Goal: Find specific page/section: Find specific page/section

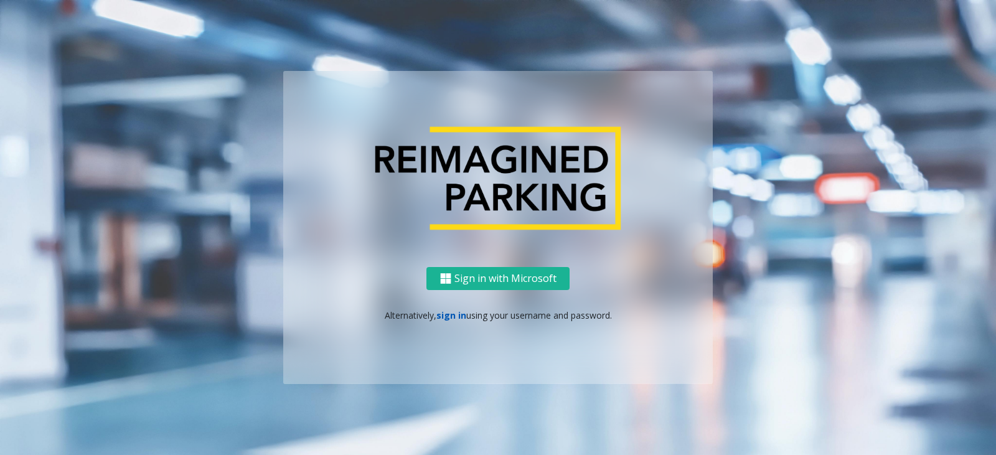
click at [450, 311] on link "sign in" at bounding box center [452, 315] width 30 height 12
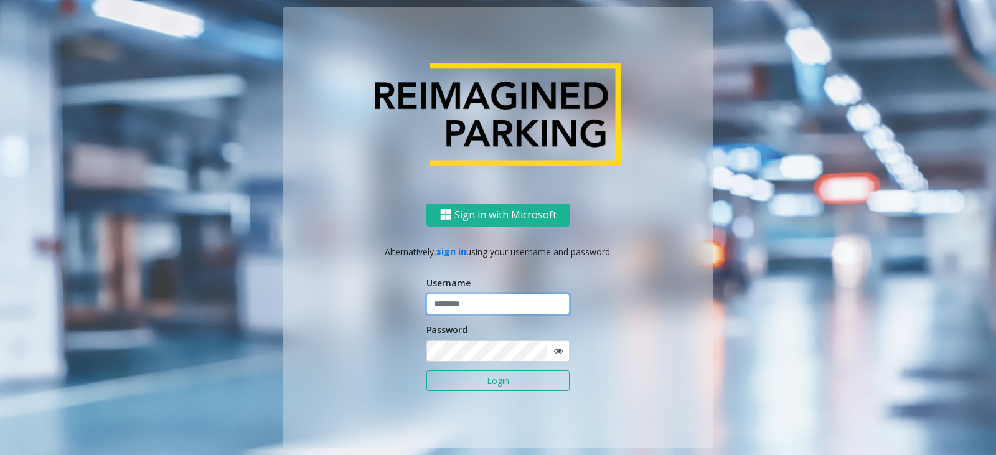
click at [503, 301] on input "text" at bounding box center [498, 304] width 143 height 21
type input "**********"
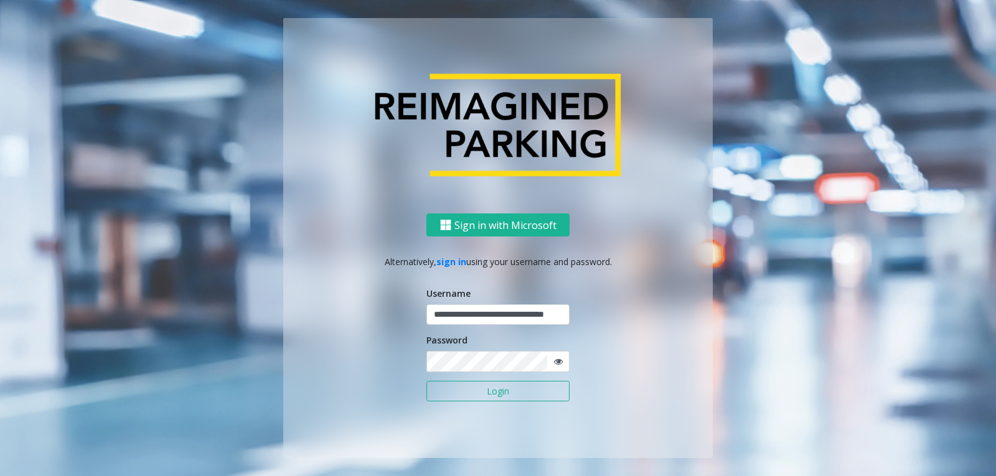
click at [491, 392] on button "Login" at bounding box center [498, 391] width 143 height 21
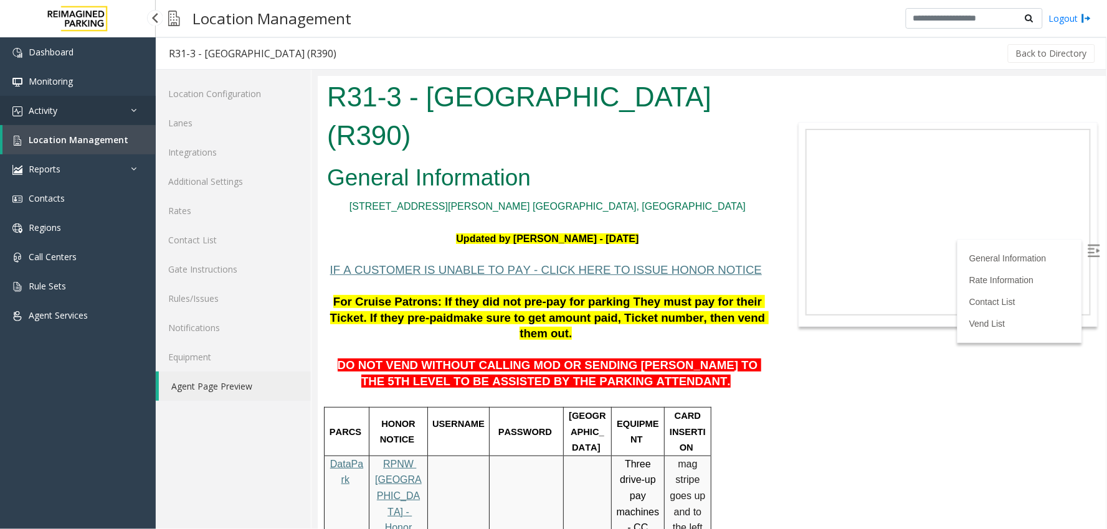
click at [83, 113] on link "Activity" at bounding box center [78, 110] width 156 height 29
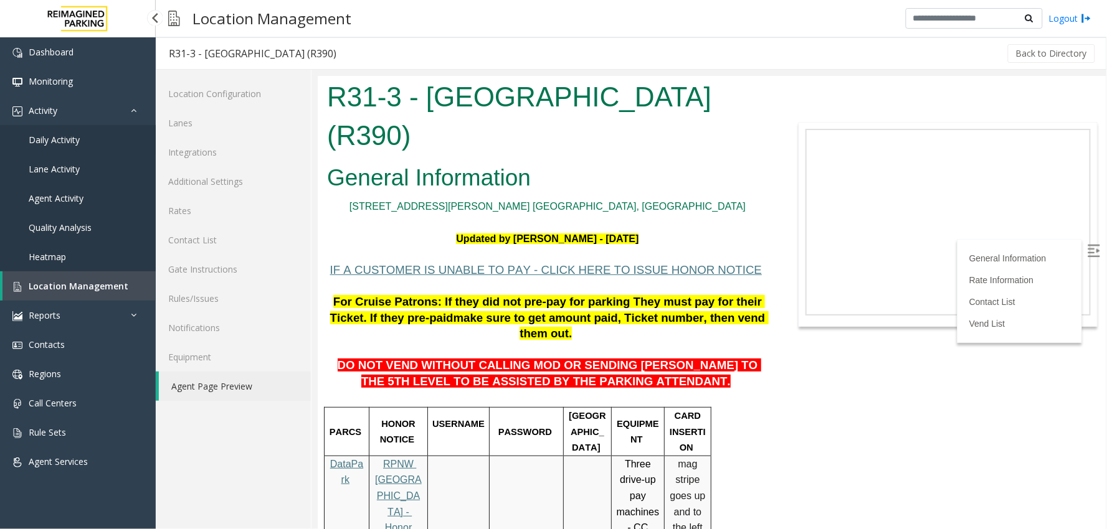
drag, startPoint x: 86, startPoint y: 144, endPoint x: 32, endPoint y: 85, distance: 79.8
click at [86, 144] on link "Daily Activity" at bounding box center [78, 139] width 156 height 29
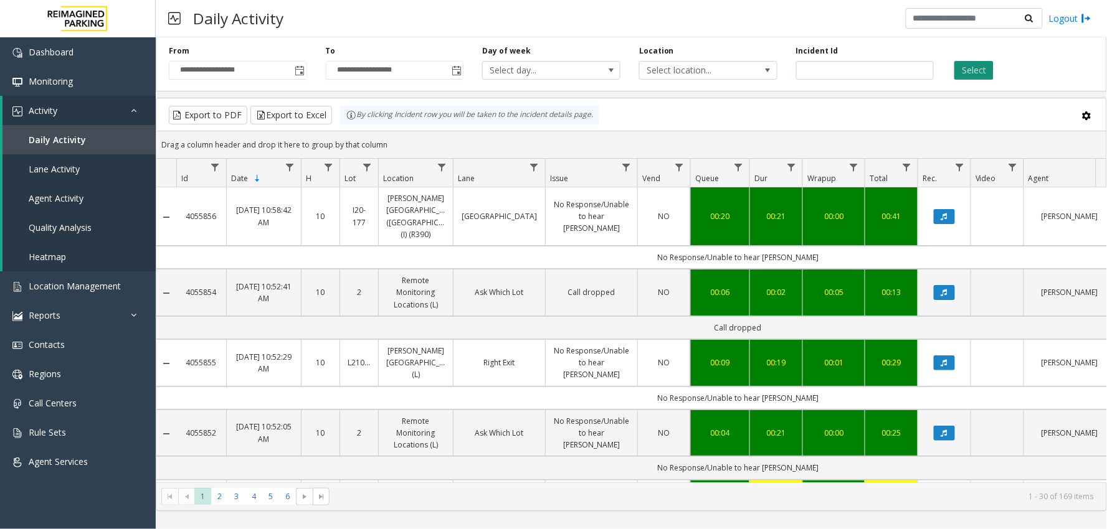
click at [967, 71] on button "Select" at bounding box center [973, 70] width 39 height 19
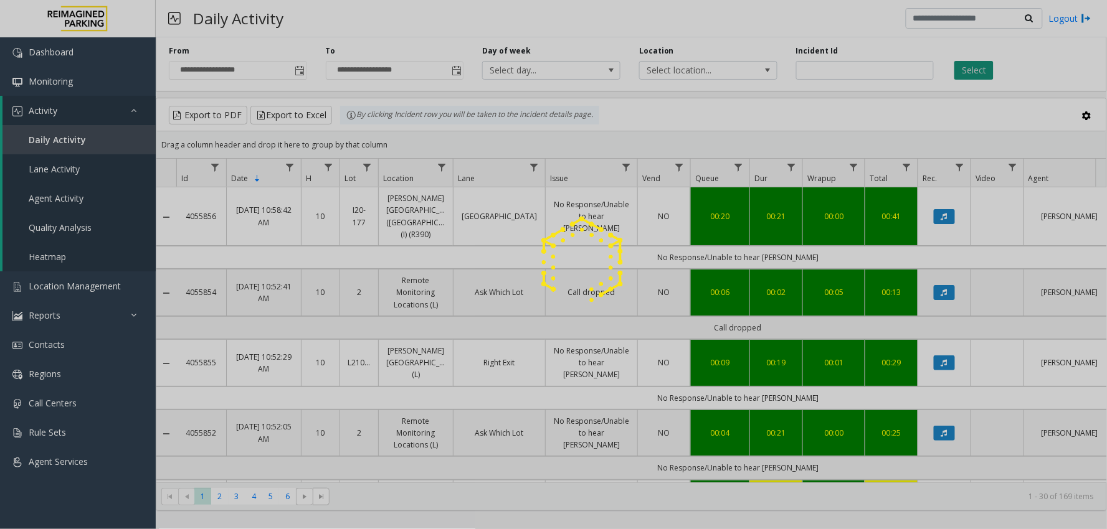
click at [967, 71] on div at bounding box center [553, 264] width 1107 height 529
